Goal: Navigation & Orientation: Find specific page/section

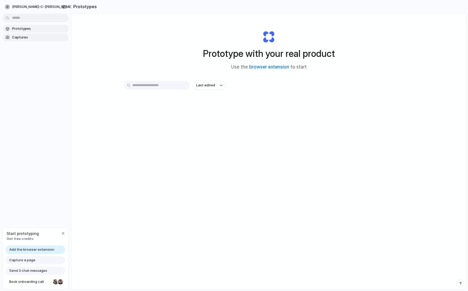
click at [21, 40] on link "Captures" at bounding box center [36, 37] width 66 height 8
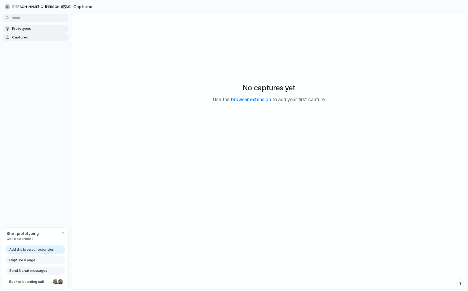
click at [21, 29] on span "Prototypes" at bounding box center [39, 28] width 54 height 5
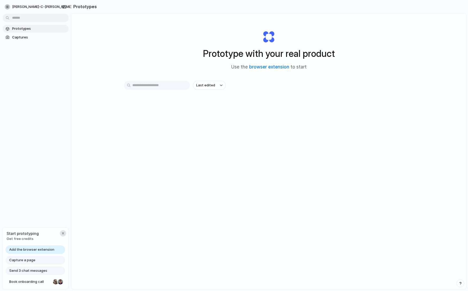
click at [61, 233] on div "button" at bounding box center [63, 233] width 4 height 4
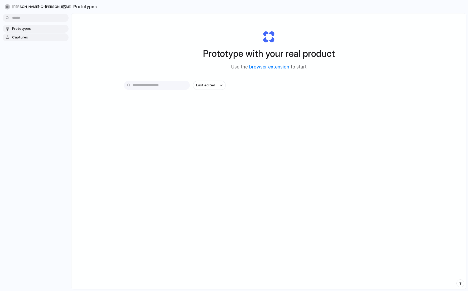
click at [35, 38] on span "Captures" at bounding box center [39, 37] width 54 height 5
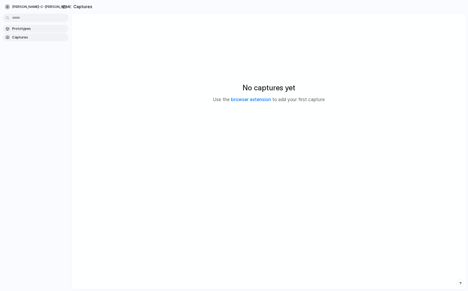
click at [34, 31] on span "Prototypes" at bounding box center [39, 28] width 54 height 5
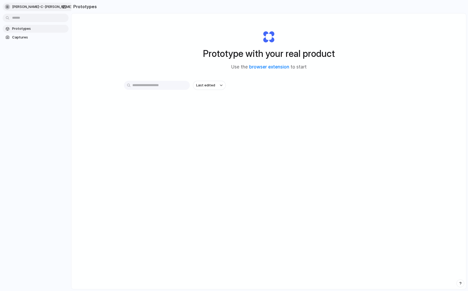
click at [45, 6] on button "[PERSON_NAME]-c-[PERSON_NAME]" at bounding box center [41, 7] width 77 height 8
click at [100, 36] on div "Settings Invite members Change theme Sign out" at bounding box center [234, 145] width 468 height 291
